Goal: Find contact information: Find contact information

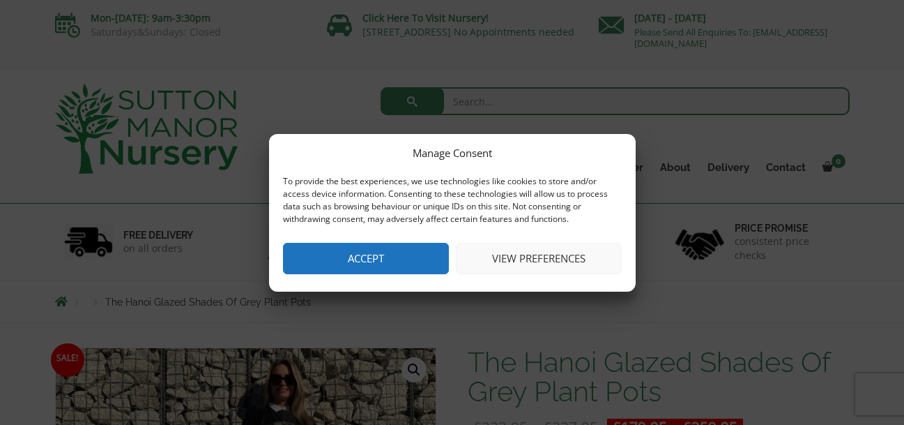
click at [344, 265] on button "Accept" at bounding box center [366, 258] width 166 height 31
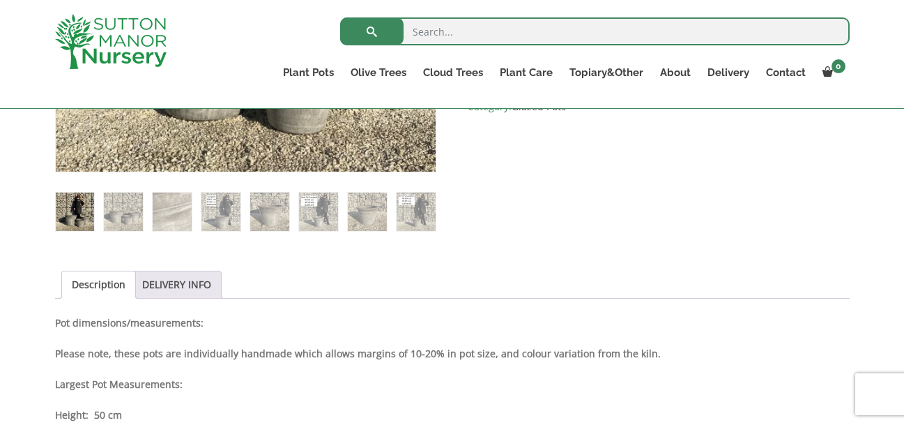
scroll to position [338, 0]
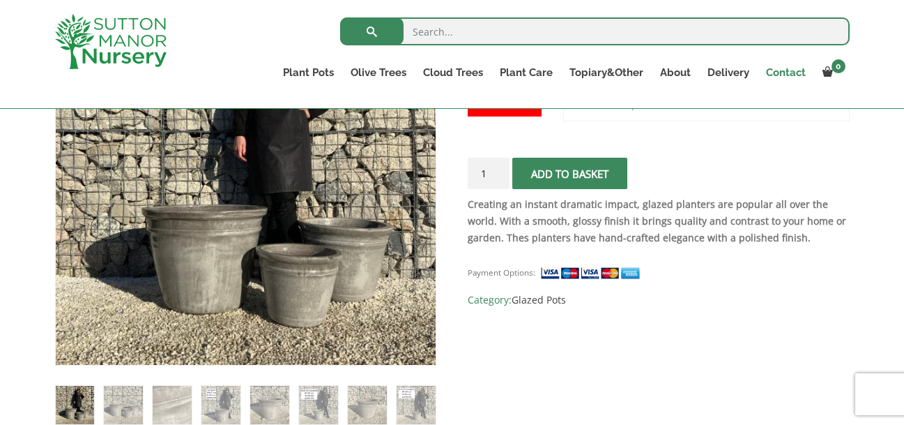
click at [791, 70] on link "Contact" at bounding box center [786, 73] width 56 height 20
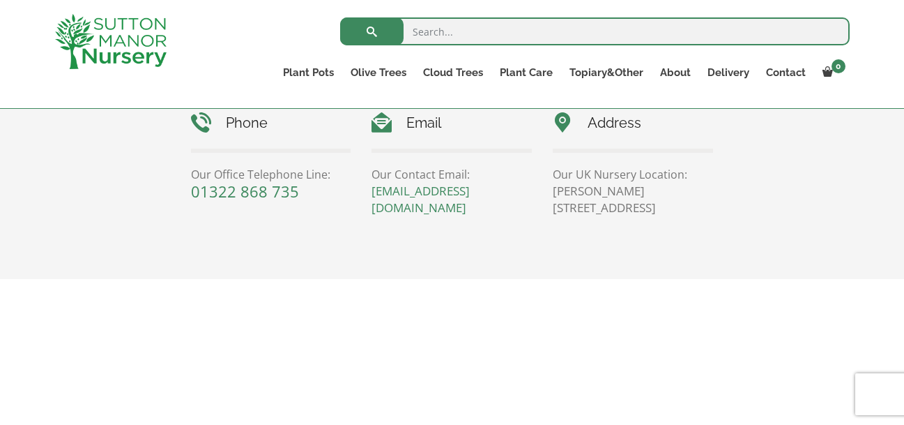
scroll to position [674, 0]
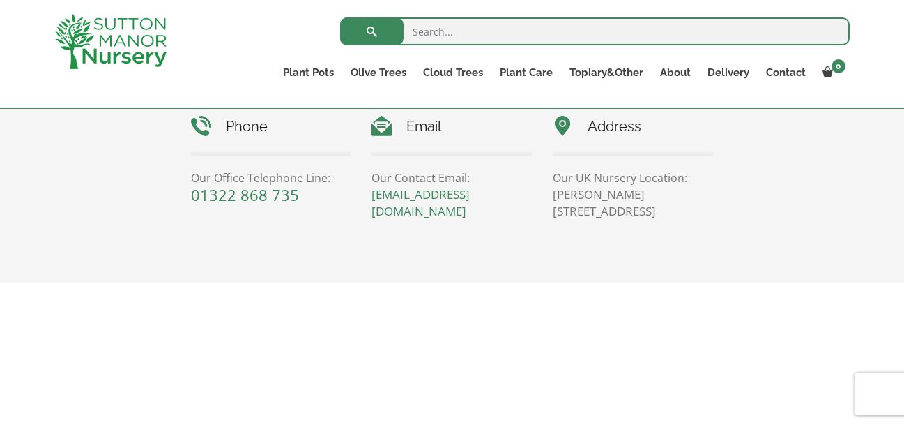
drag, startPoint x: 453, startPoint y: 216, endPoint x: 362, endPoint y: 199, distance: 93.0
click at [362, 199] on div "Email Our Contact Email: [EMAIL_ADDRESS][DOMAIN_NAME]" at bounding box center [451, 168] width 181 height 104
copy link "[EMAIL_ADDRESS][DOMAIN_NAME]"
